Goal: Use online tool/utility: Utilize a website feature to perform a specific function

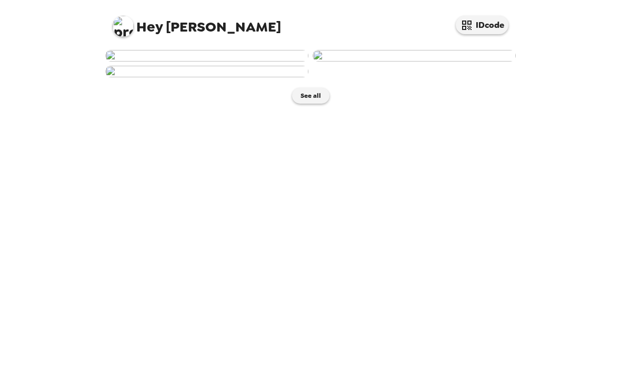
click at [164, 62] on img at bounding box center [206, 56] width 203 height 12
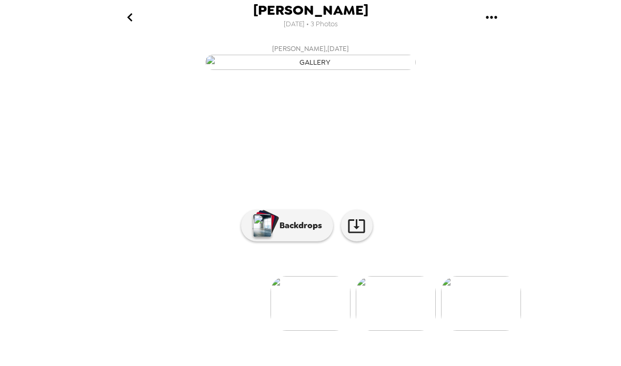
scroll to position [48, 0]
click at [300, 310] on div at bounding box center [310, 286] width 421 height 89
click at [298, 242] on button "Backdrops" at bounding box center [287, 226] width 92 height 32
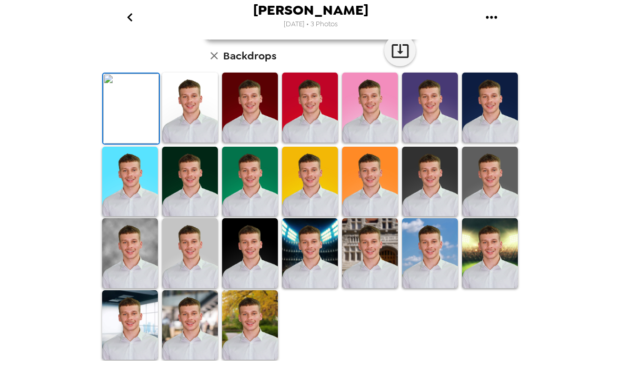
scroll to position [273, 0]
click at [193, 269] on img at bounding box center [190, 253] width 56 height 70
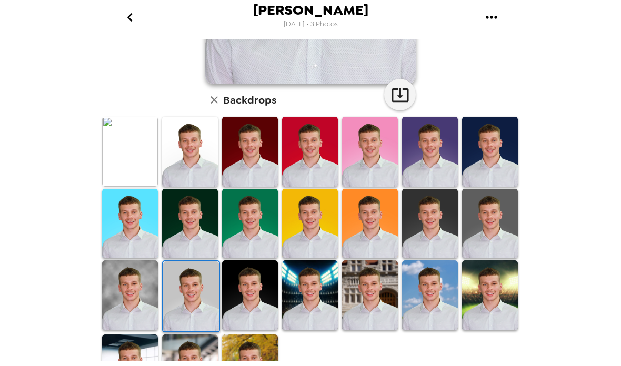
scroll to position [240, 0]
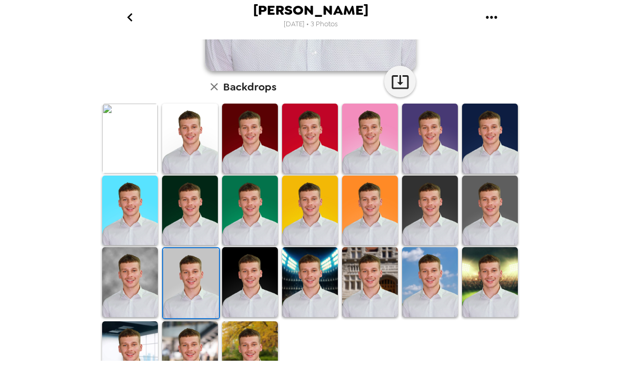
click at [121, 280] on img at bounding box center [130, 282] width 56 height 70
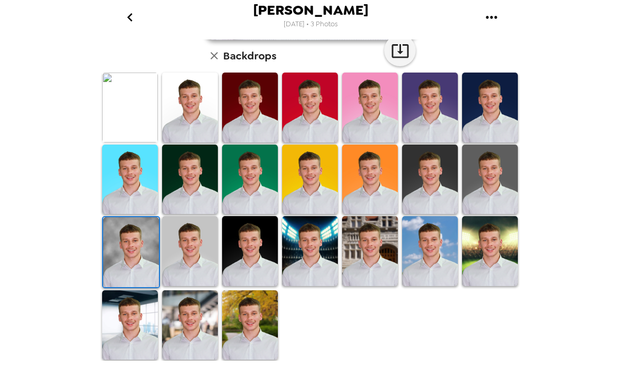
scroll to position [273, 0]
click at [441, 196] on img at bounding box center [430, 180] width 56 height 70
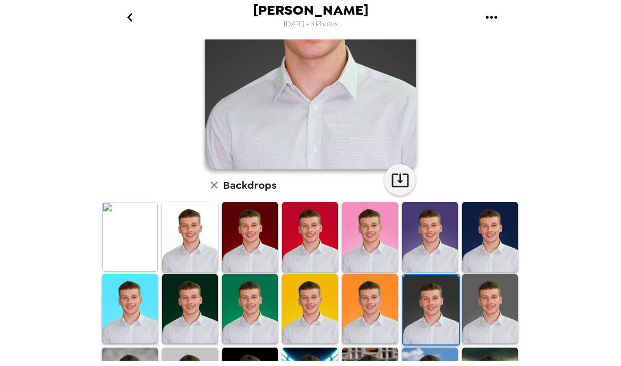
scroll to position [143, 0]
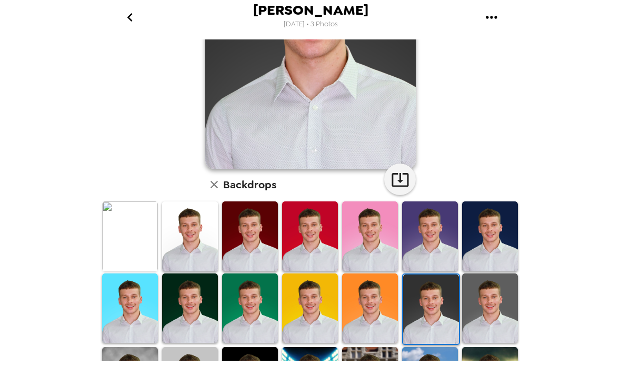
click at [189, 327] on img at bounding box center [190, 309] width 56 height 70
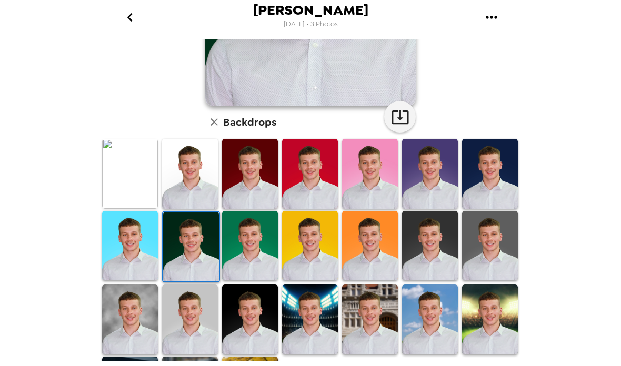
scroll to position [221, 0]
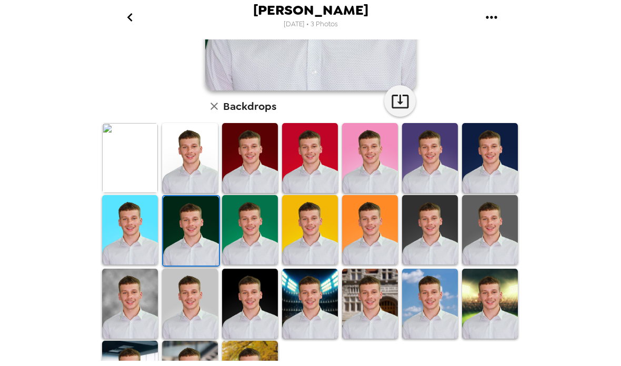
click at [243, 324] on img at bounding box center [250, 304] width 56 height 70
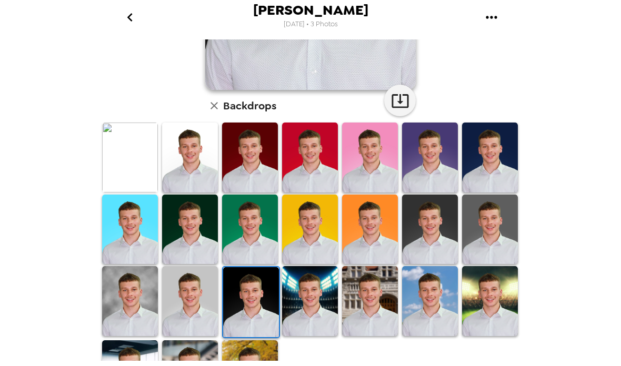
click at [203, 324] on img at bounding box center [190, 301] width 56 height 70
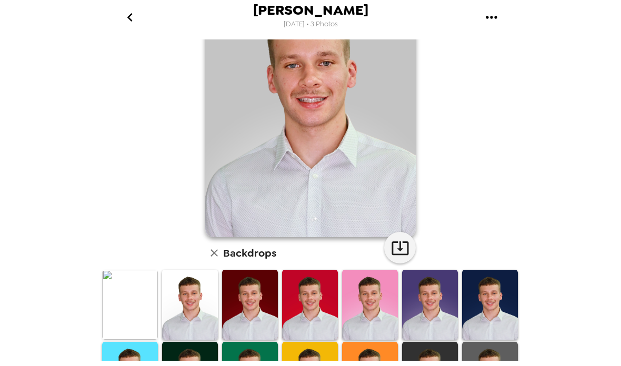
scroll to position [83, 0]
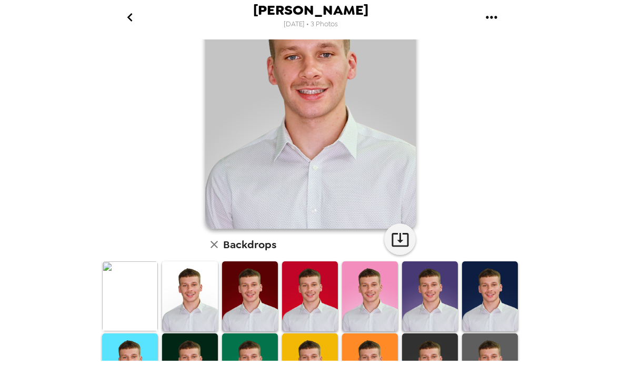
click at [383, 128] on img at bounding box center [310, 97] width 210 height 263
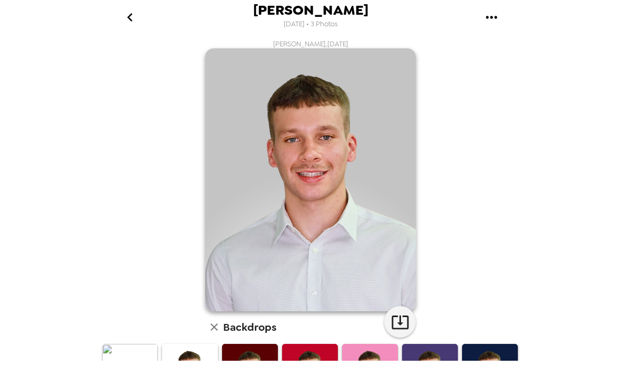
scroll to position [1, 0]
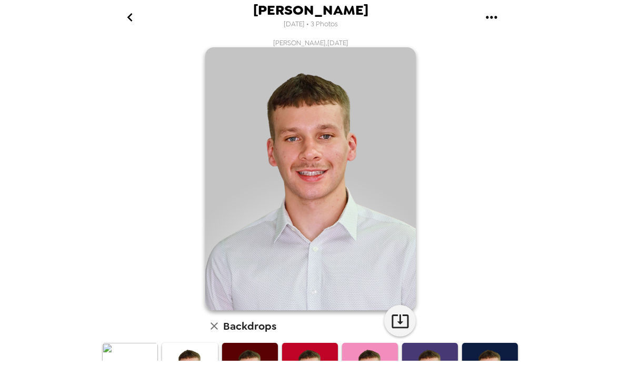
click at [399, 319] on icon "button" at bounding box center [400, 321] width 18 height 18
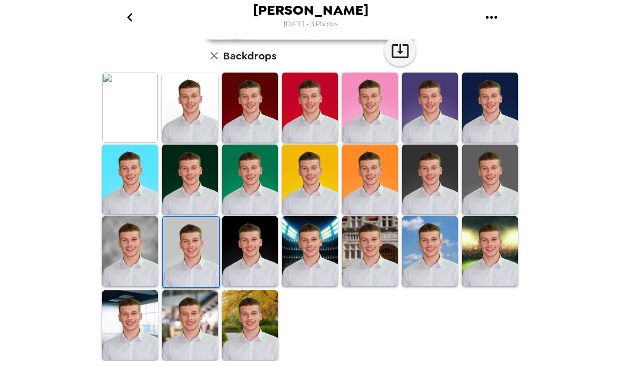
scroll to position [273, 0]
